Goal: Navigation & Orientation: Find specific page/section

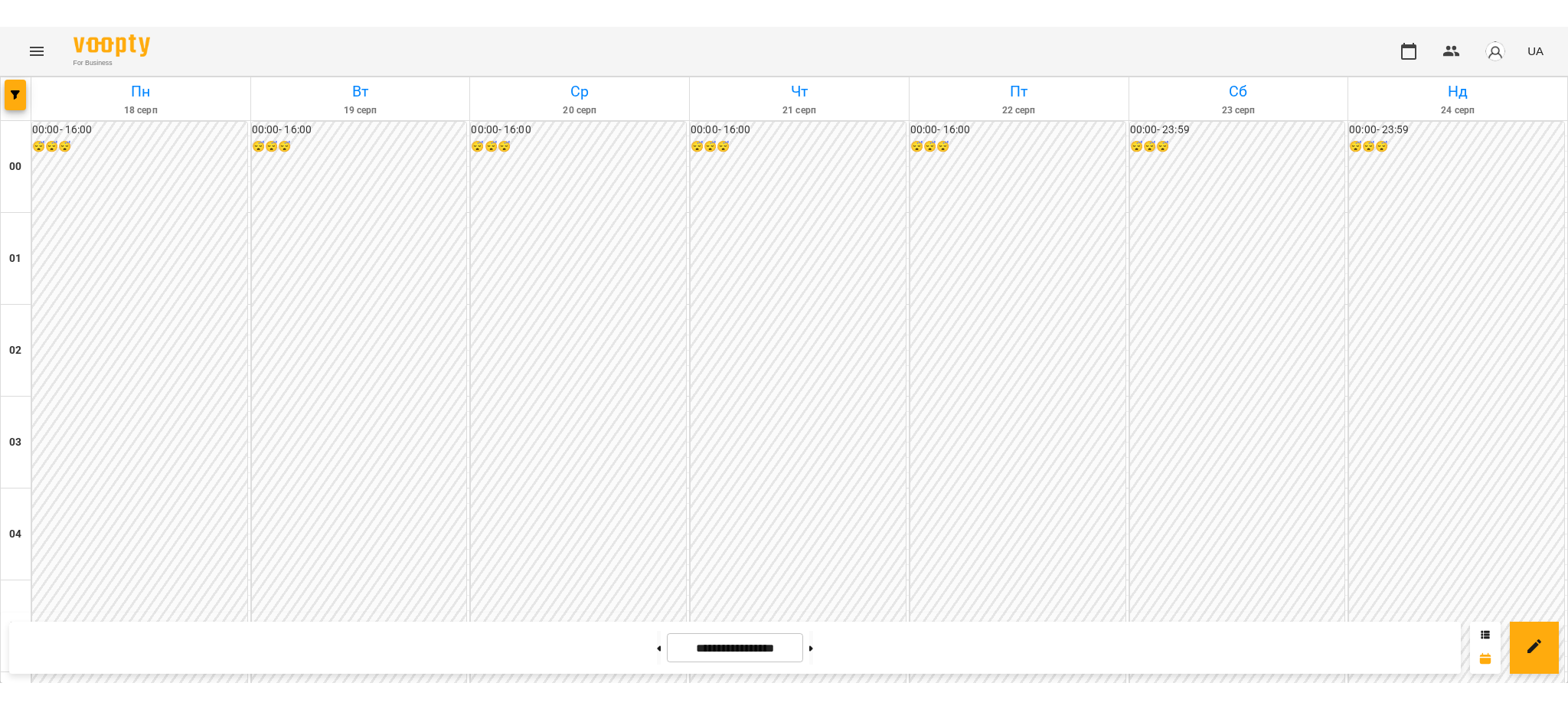
scroll to position [1429, 0]
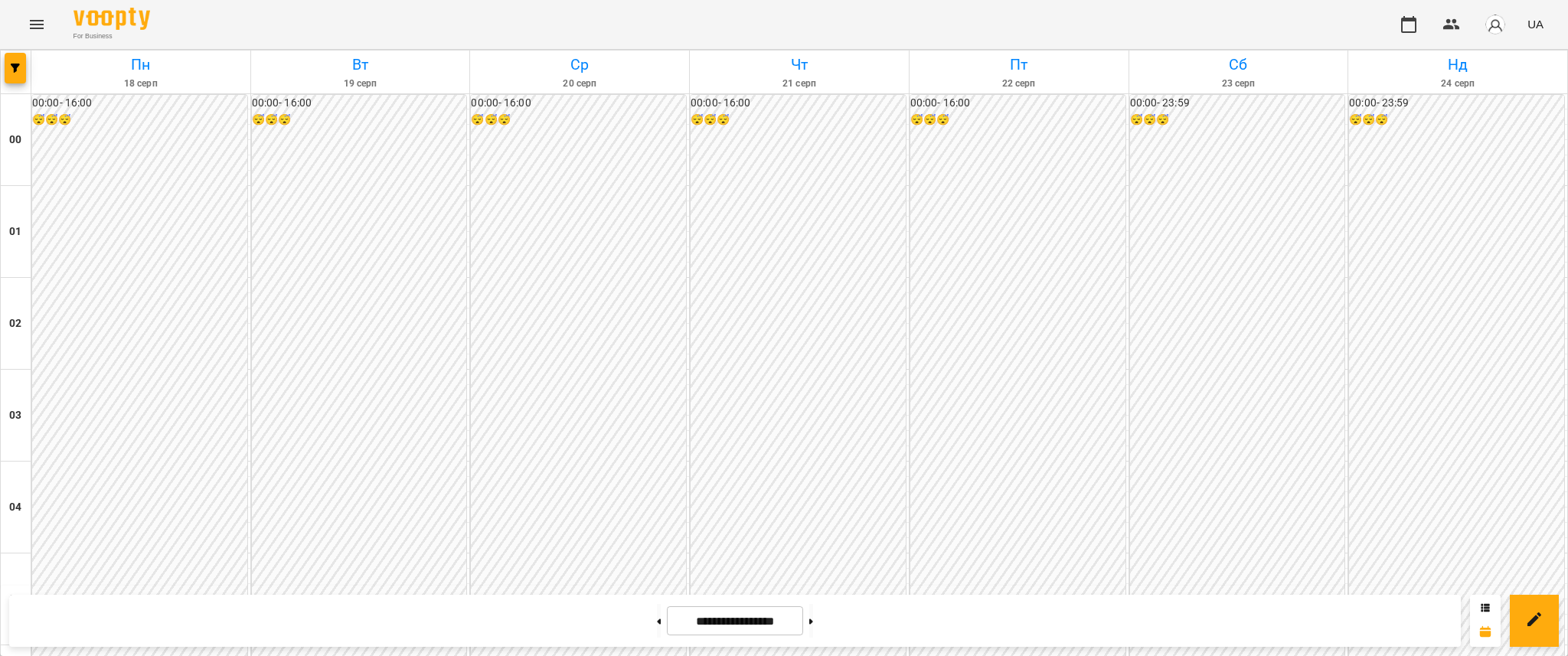
click at [32, 26] on icon "Menu" at bounding box center [36, 24] width 19 height 19
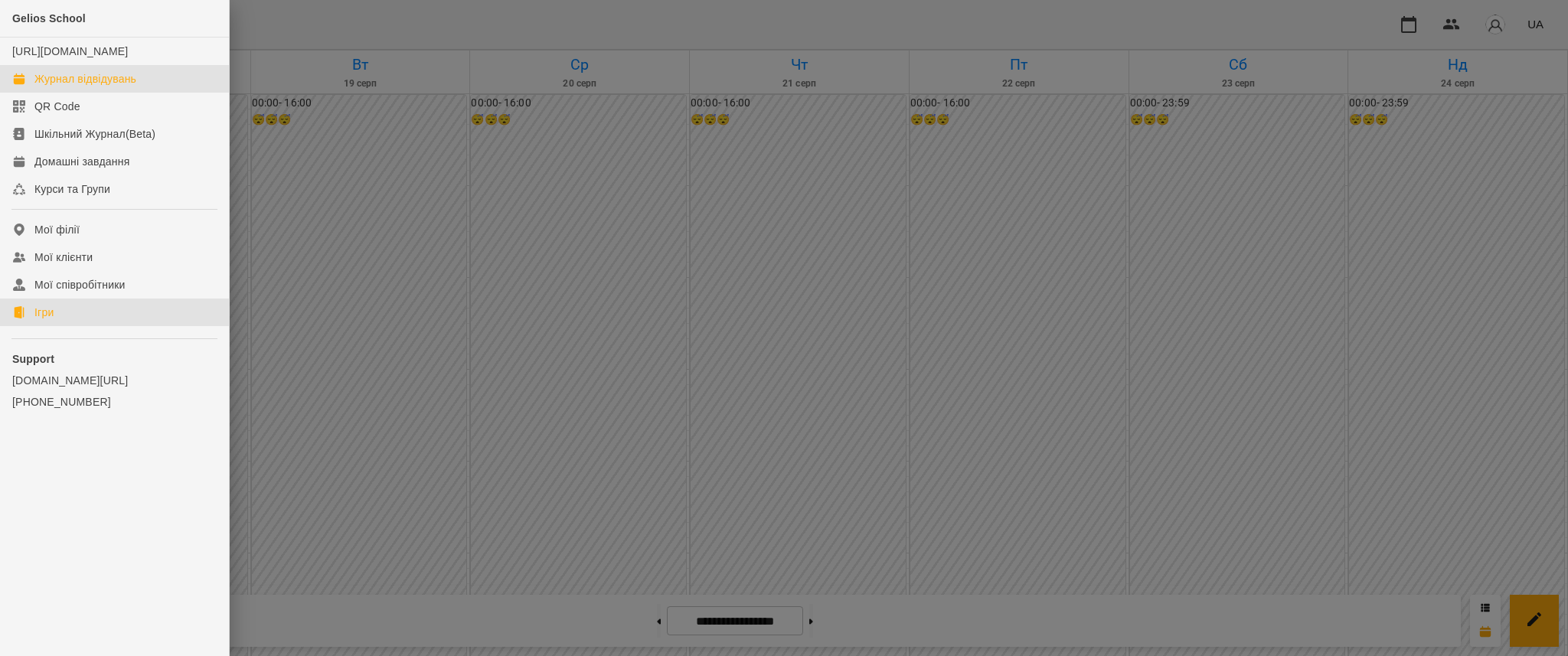
click at [79, 317] on link "Ігри" at bounding box center [114, 312] width 229 height 27
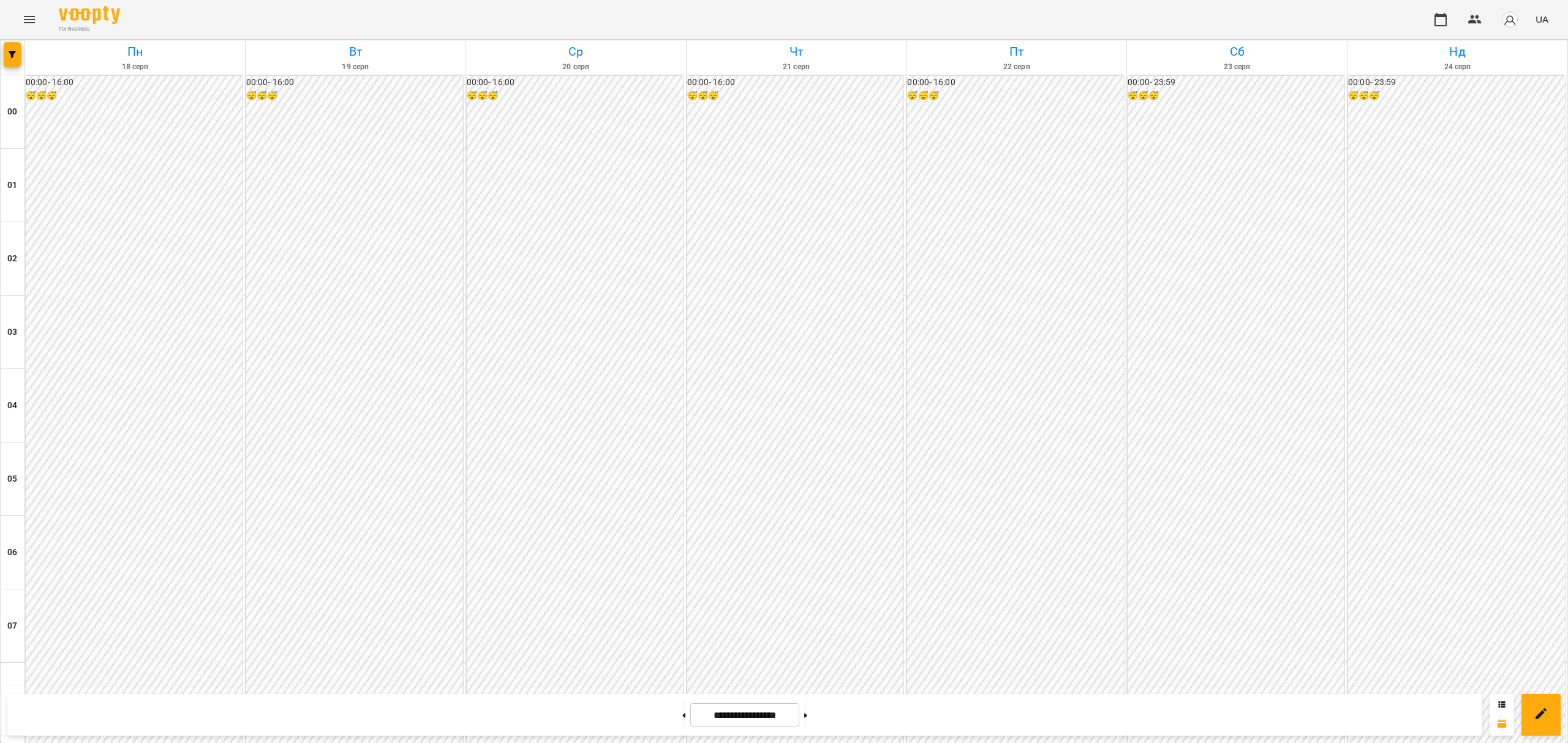
scroll to position [979, 0]
